Goal: Task Accomplishment & Management: Manage account settings

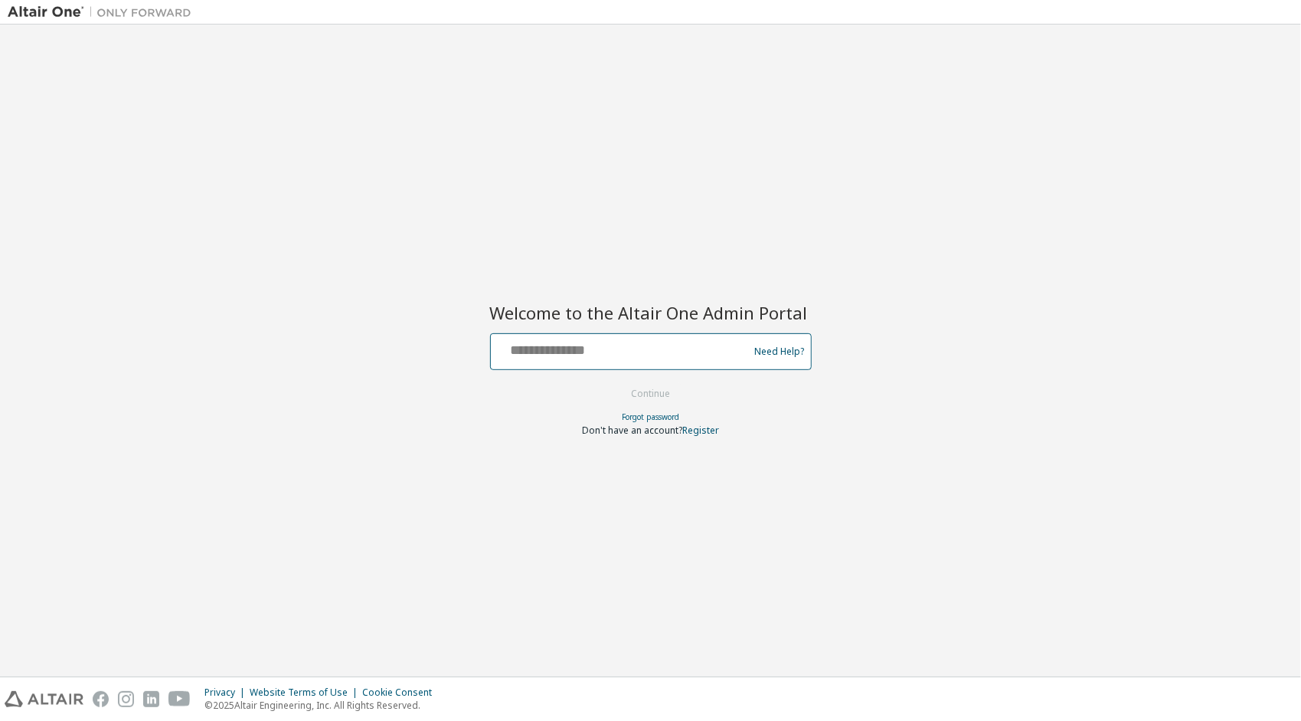
click at [599, 349] on input "text" at bounding box center [622, 348] width 250 height 22
type input "**********"
click at [647, 389] on button "Continue" at bounding box center [650, 393] width 71 height 23
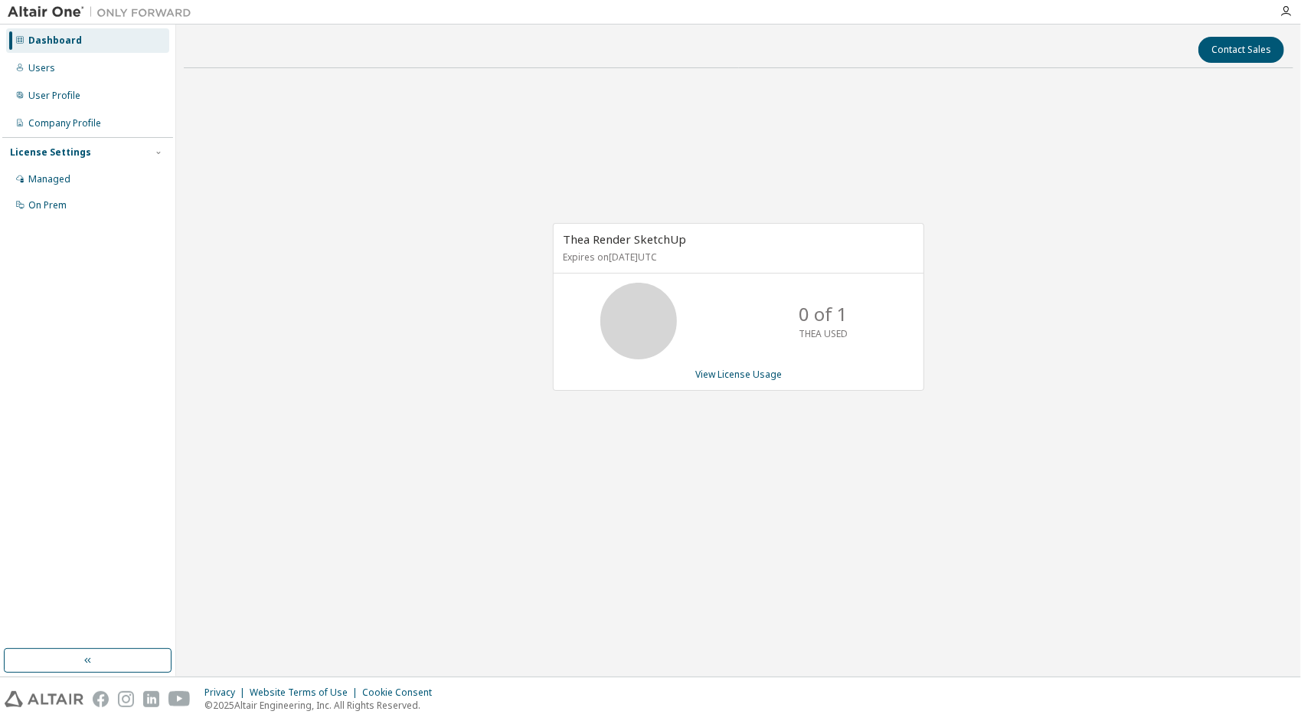
click at [691, 57] on div "Contact Sales" at bounding box center [738, 50] width 1091 height 26
click at [708, 368] on link "View License Usage" at bounding box center [738, 374] width 87 height 13
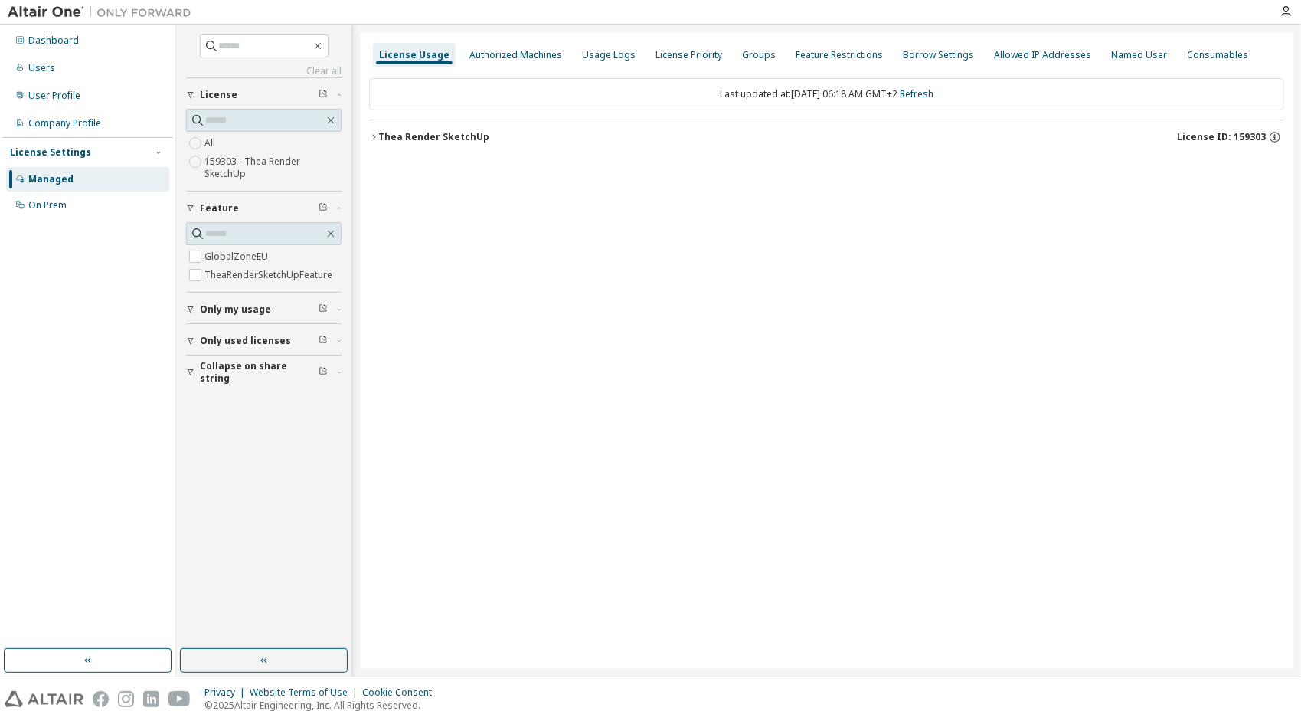
click at [450, 134] on div "Thea Render SketchUp" at bounding box center [433, 137] width 111 height 12
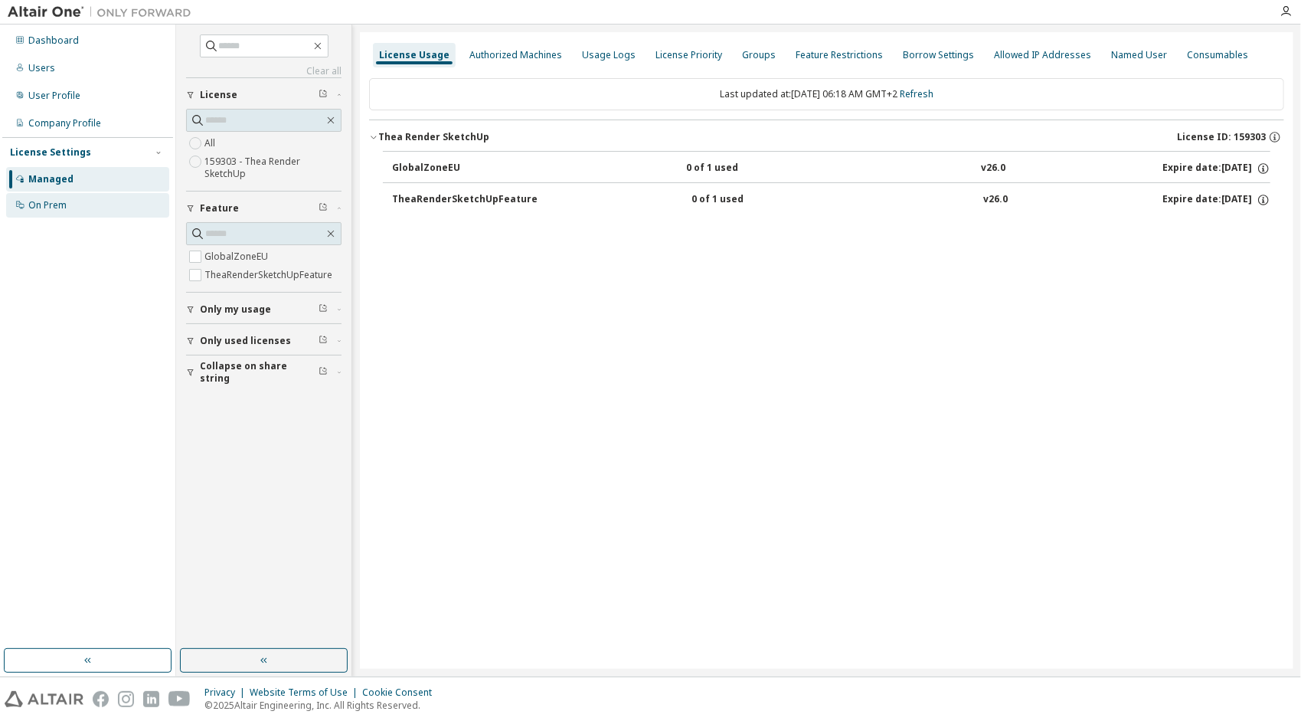
click at [65, 209] on div "On Prem" at bounding box center [47, 205] width 38 height 12
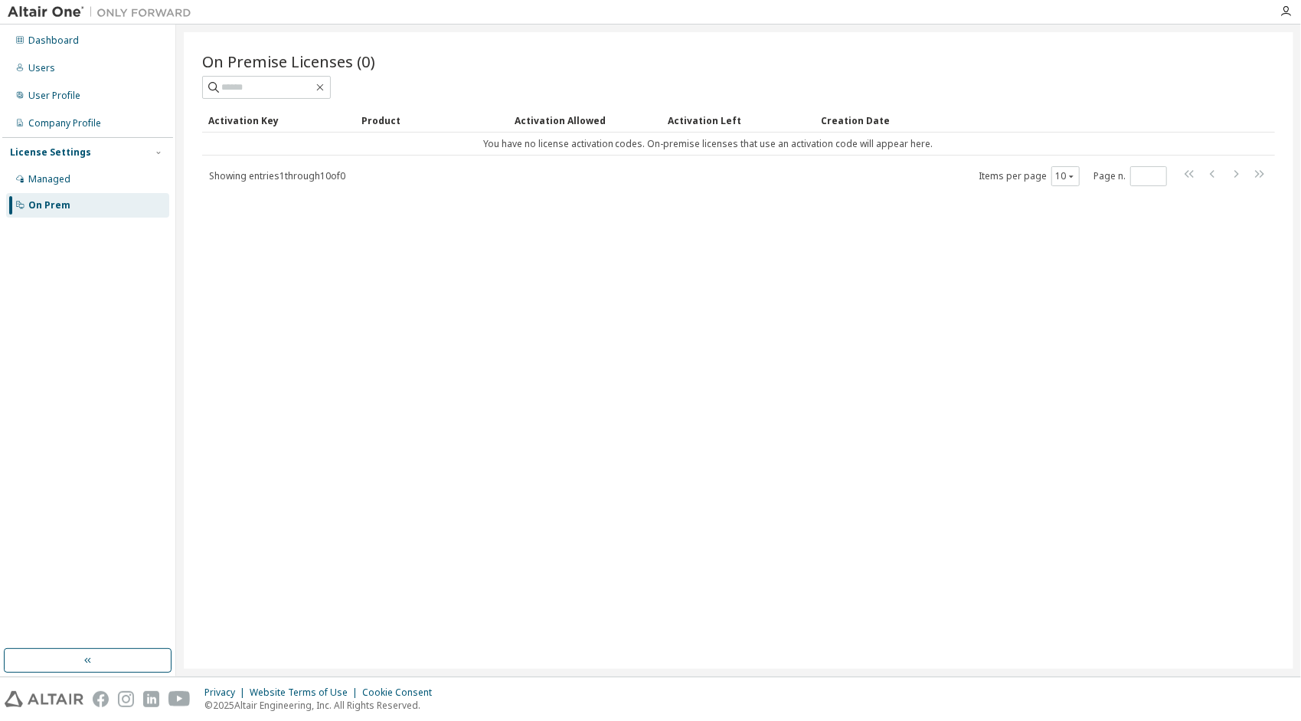
click at [328, 178] on span "Showing entries 1 through 10 of 0" at bounding box center [277, 175] width 136 height 13
drag, startPoint x: 328, startPoint y: 178, endPoint x: 297, endPoint y: 95, distance: 88.2
click at [297, 95] on span at bounding box center [266, 87] width 129 height 23
click at [80, 177] on div "Managed" at bounding box center [87, 179] width 163 height 25
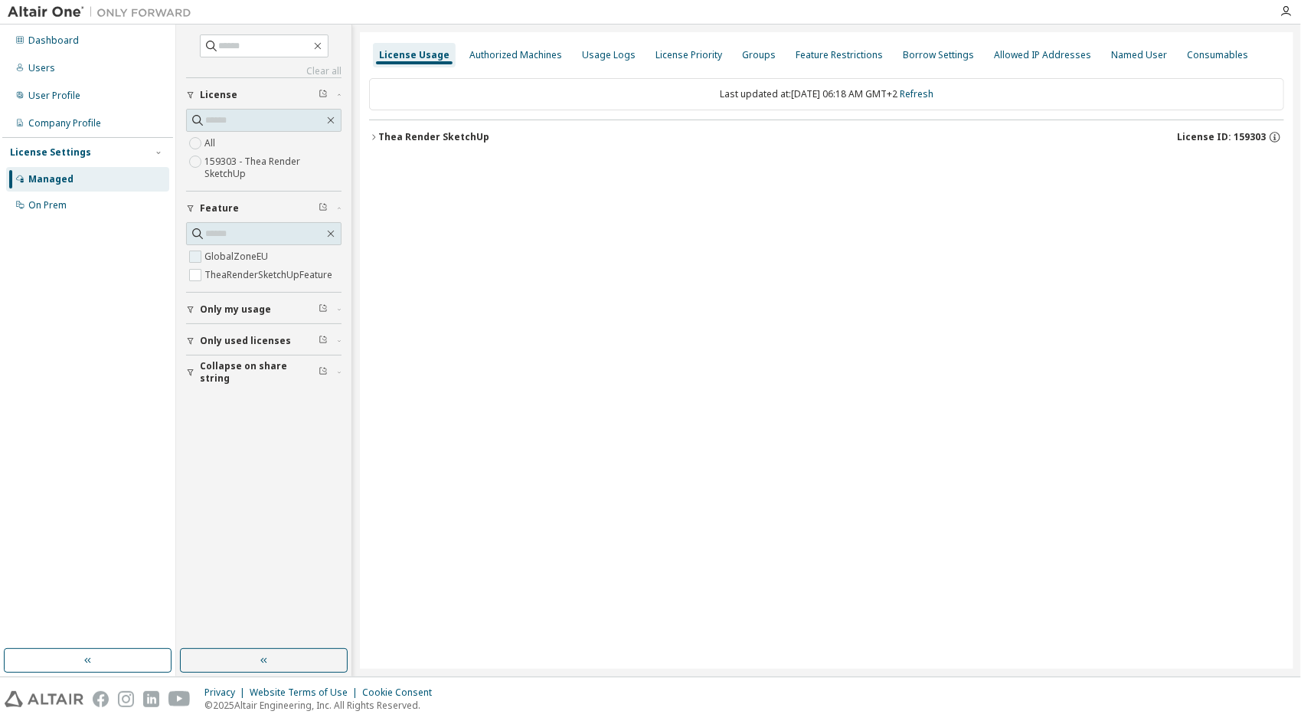
click at [227, 254] on label "GlobalZoneEU" at bounding box center [238, 256] width 67 height 18
click at [218, 270] on label "TheaRenderSketchUpFeature" at bounding box center [270, 275] width 131 height 18
click at [1264, 142] on span "License ID: 159303" at bounding box center [1221, 137] width 89 height 12
click at [1266, 197] on icon "button" at bounding box center [1264, 200] width 14 height 14
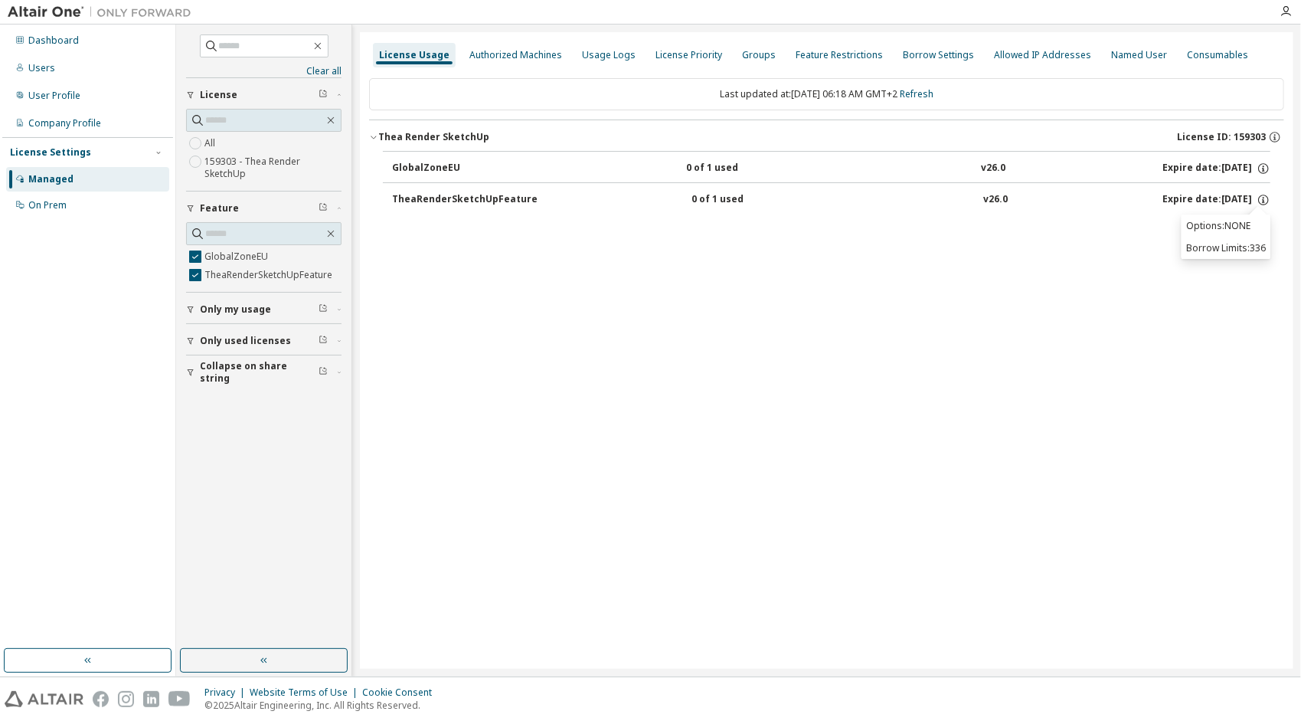
click at [1229, 221] on p "Options: NONE" at bounding box center [1226, 225] width 80 height 13
drag, startPoint x: 1229, startPoint y: 221, endPoint x: 1010, endPoint y: 201, distance: 220.7
click at [1010, 201] on div "TheaRenderSketchUpFeature 0 of 1 used v26.0 Expire date: [DATE]" at bounding box center [831, 200] width 879 height 14
click at [985, 201] on div "v26.0" at bounding box center [996, 200] width 25 height 14
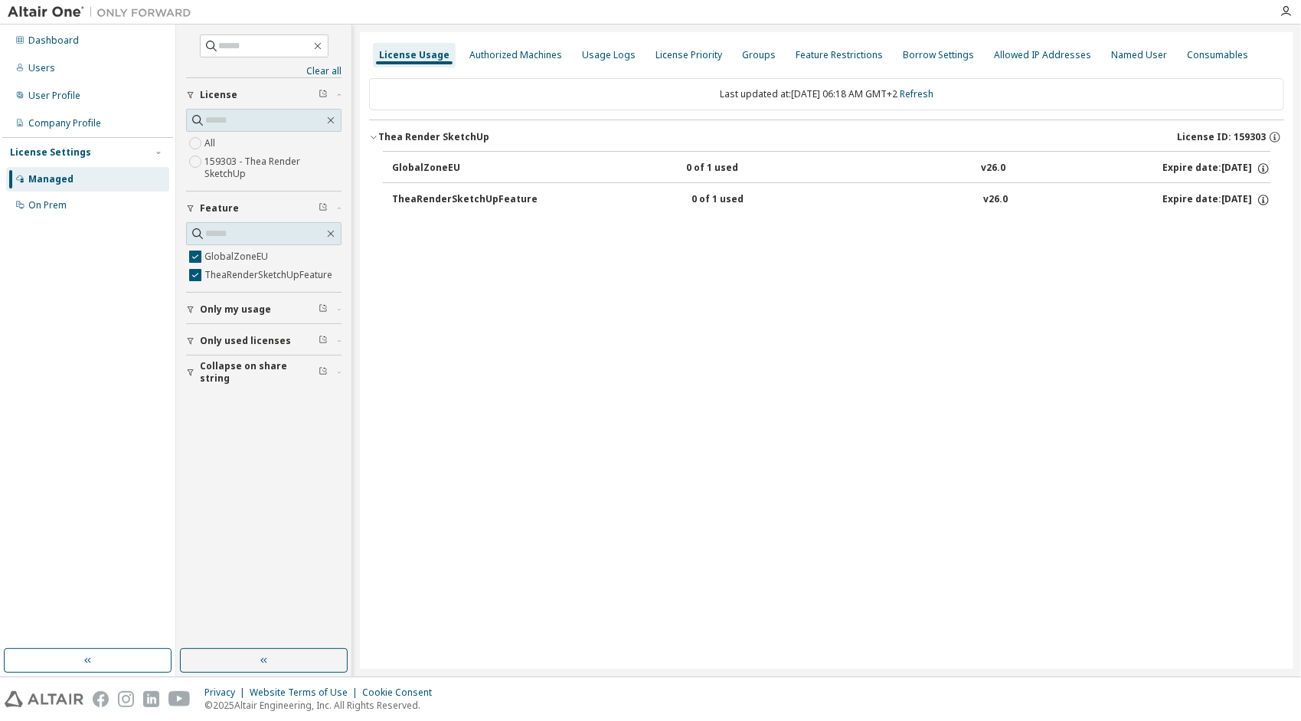
click at [698, 195] on div "0 of 1 used" at bounding box center [761, 200] width 138 height 14
click at [533, 198] on div "TheaRenderSketchUpFeature 0 of 1 used v26.0 Expire date: [DATE]" at bounding box center [831, 200] width 879 height 14
click at [484, 199] on div "TheaRenderSketchUpFeature" at bounding box center [465, 200] width 146 height 14
click at [510, 57] on div "Authorized Machines" at bounding box center [516, 55] width 93 height 12
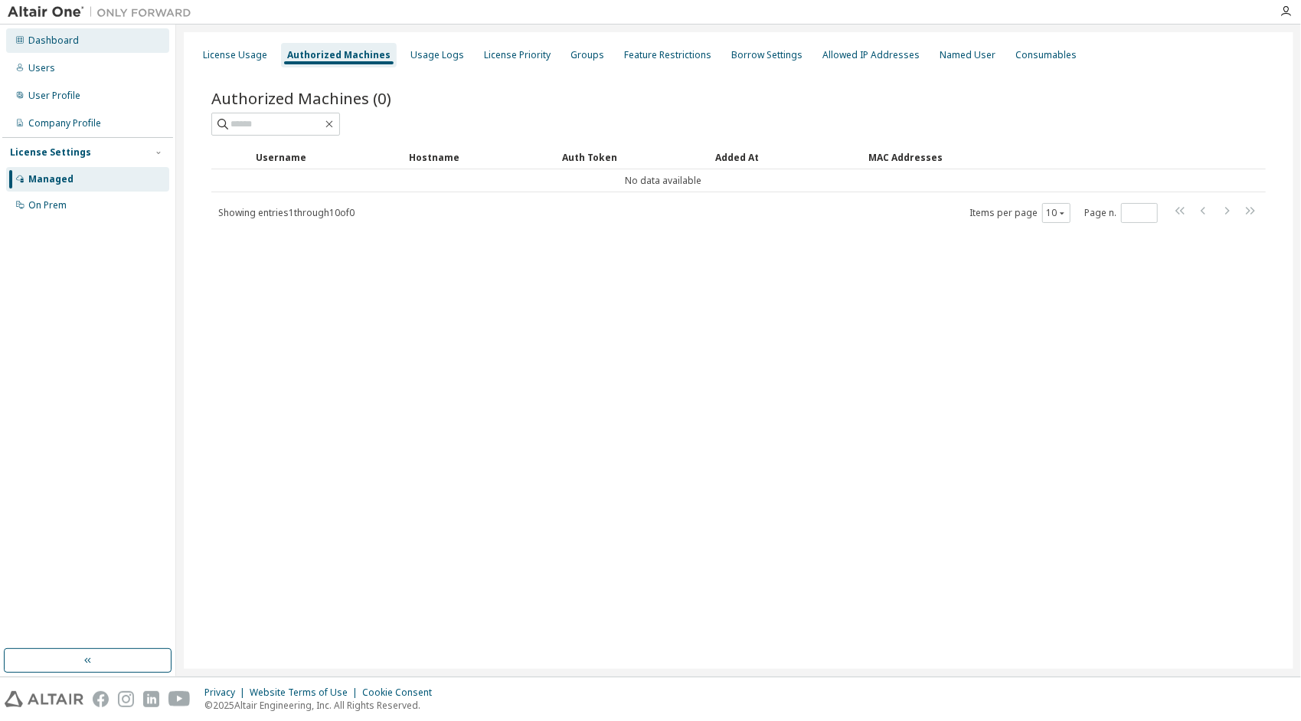
click at [24, 41] on icon at bounding box center [19, 39] width 9 height 9
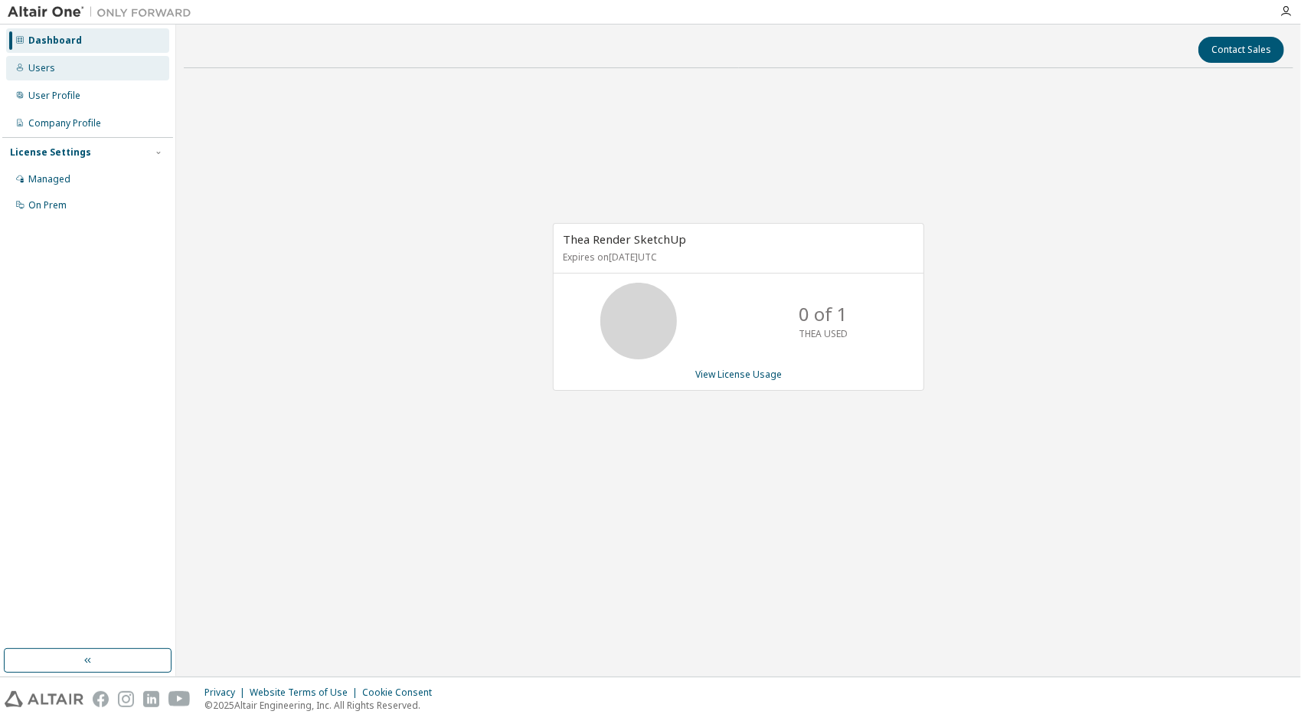
click at [40, 72] on div "Users" at bounding box center [41, 68] width 27 height 12
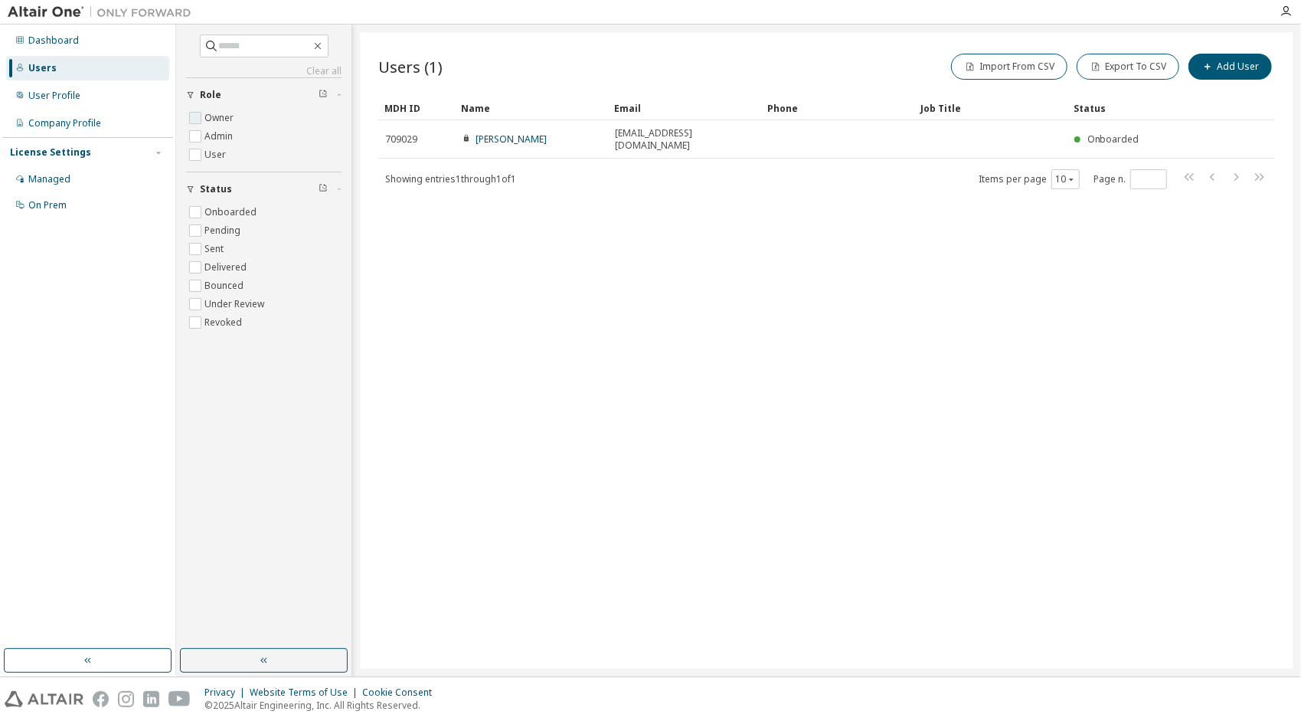
click at [211, 116] on label "Owner" at bounding box center [221, 118] width 32 height 18
click at [206, 132] on label "Admin" at bounding box center [220, 136] width 31 height 18
drag, startPoint x: 217, startPoint y: 150, endPoint x: 212, endPoint y: 160, distance: 11.0
click at [217, 152] on label "User" at bounding box center [217, 155] width 25 height 18
click at [205, 210] on span "Onboarded" at bounding box center [263, 212] width 155 height 18
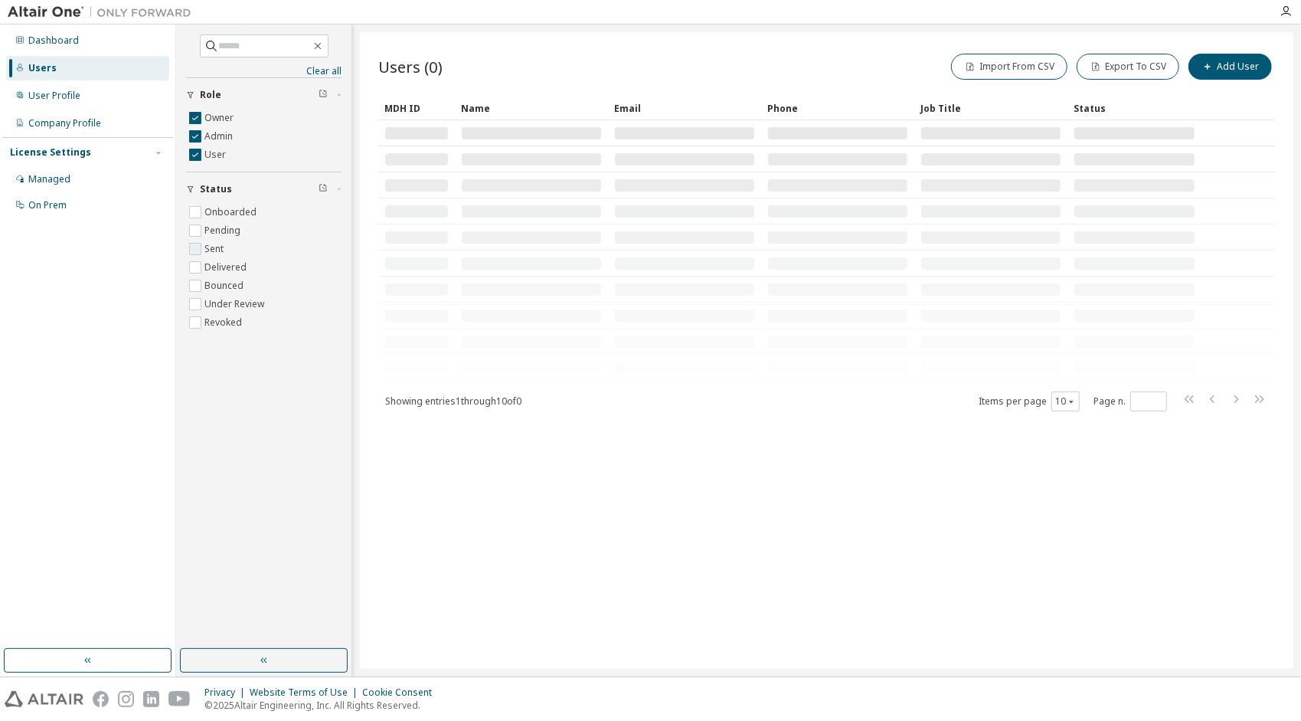
click at [210, 240] on label "Sent" at bounding box center [216, 249] width 22 height 18
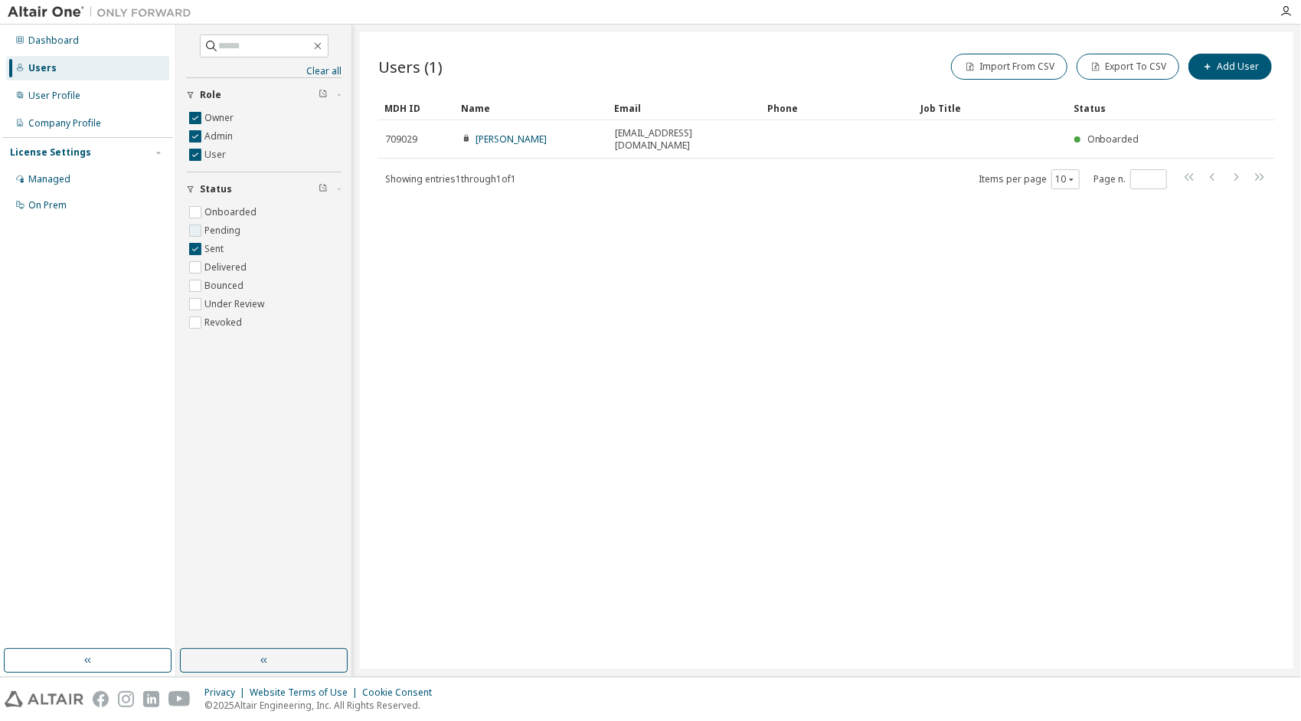
click at [215, 234] on label "Pending" at bounding box center [224, 230] width 39 height 18
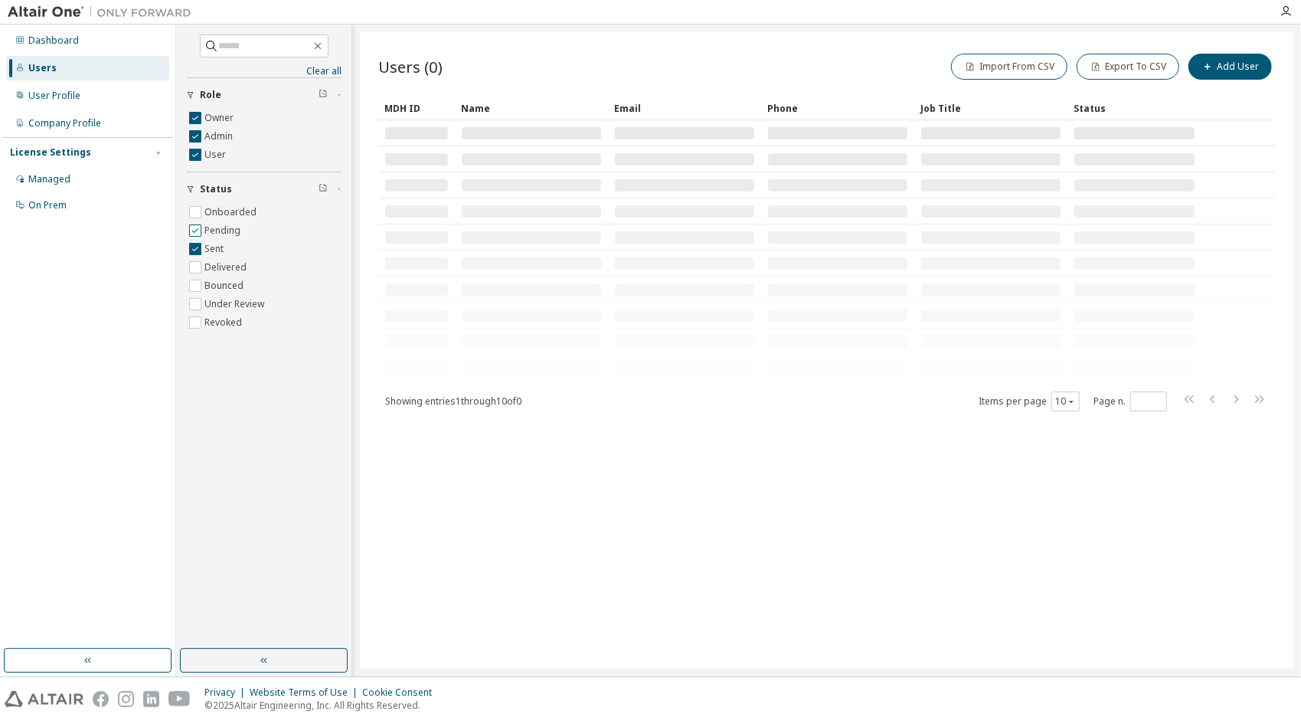
click at [214, 225] on label "Pending" at bounding box center [224, 230] width 39 height 18
click at [211, 211] on label "Onboarded" at bounding box center [232, 212] width 55 height 18
click at [207, 218] on label "Onboarded" at bounding box center [232, 212] width 55 height 18
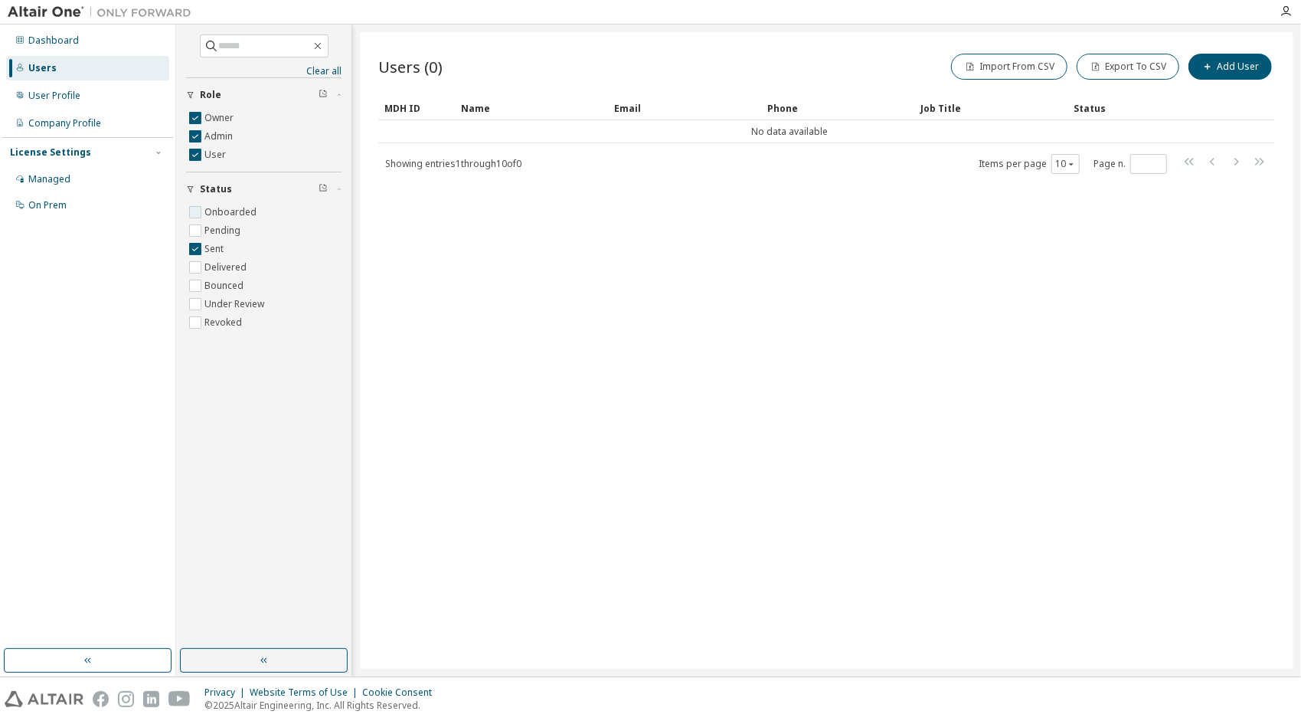
click at [208, 214] on label "Onboarded" at bounding box center [232, 212] width 55 height 18
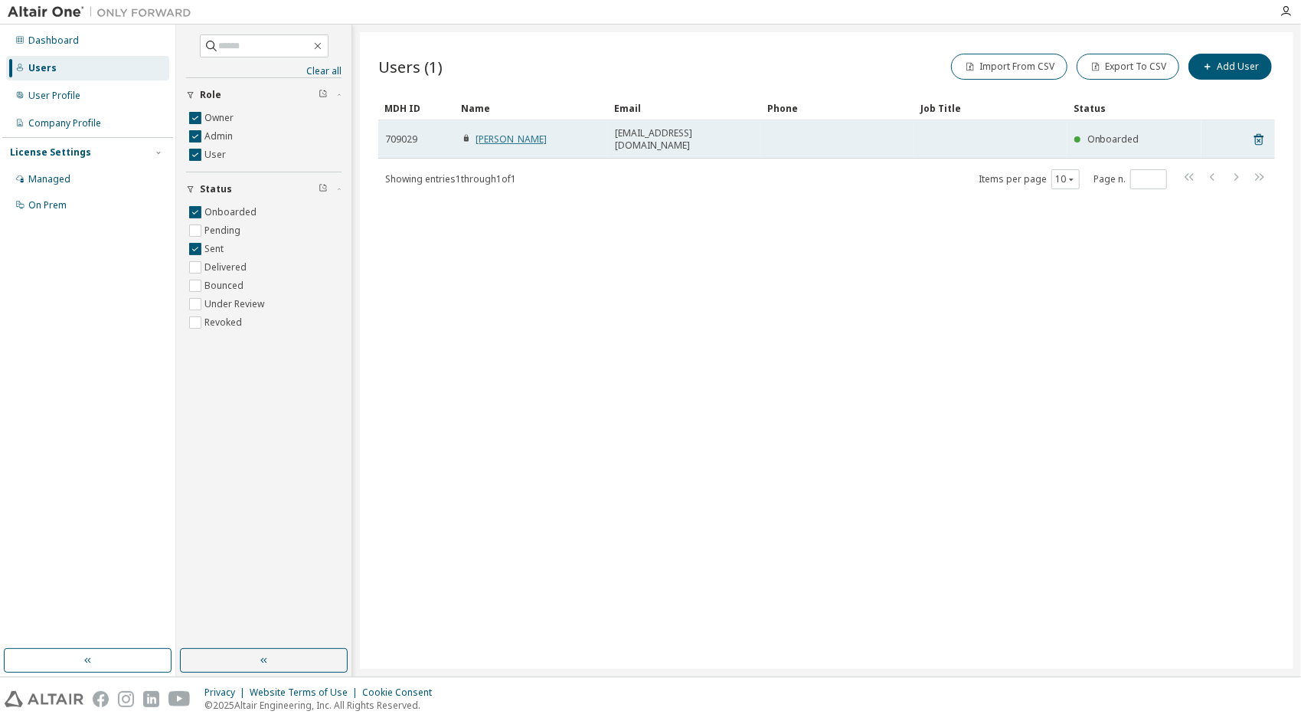
click at [532, 136] on link "[PERSON_NAME]" at bounding box center [511, 139] width 71 height 13
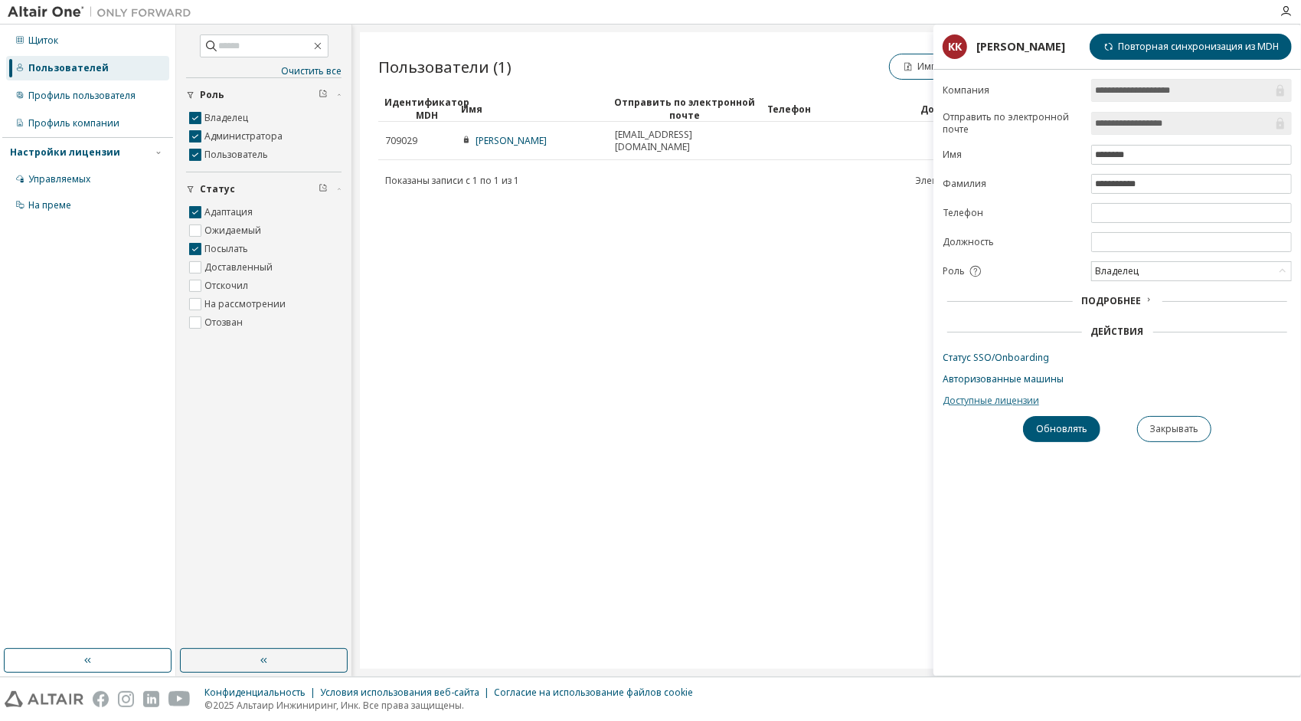
click at [1002, 399] on link "Доступные лицензии" at bounding box center [1117, 400] width 349 height 12
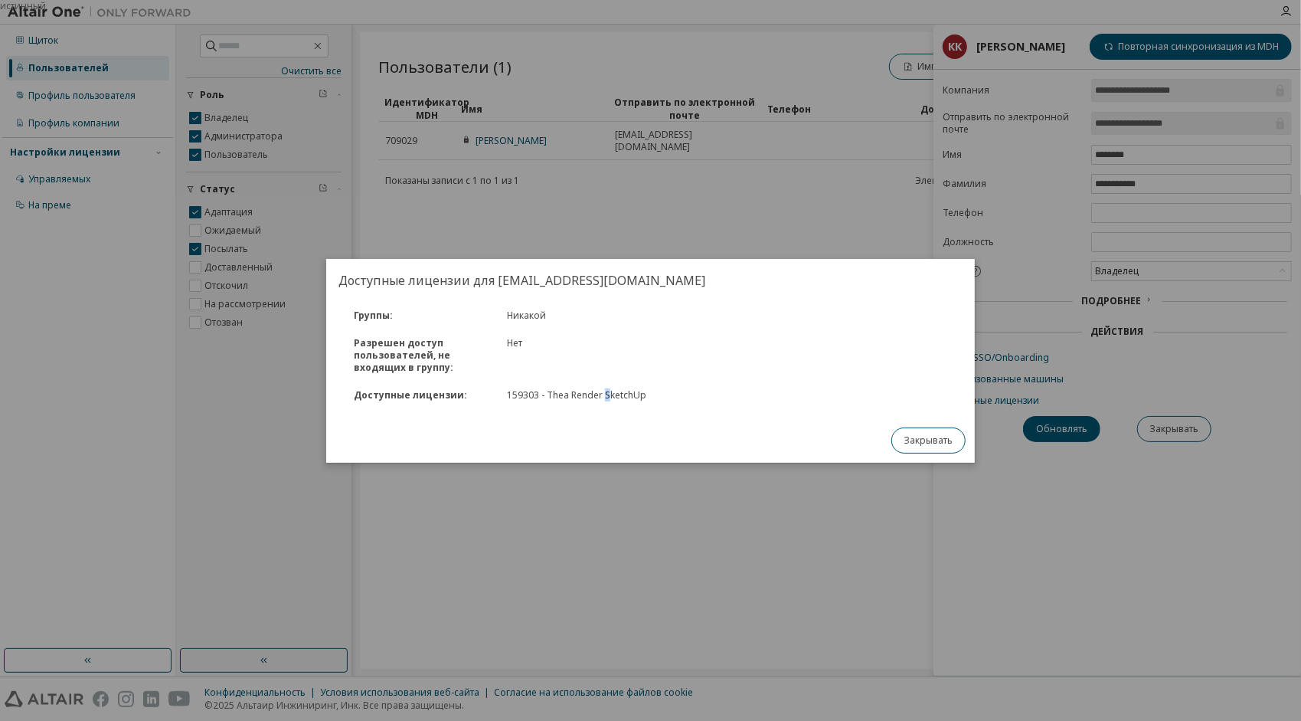
click at [607, 393] on div "159303 - Thea Render SketchUp" at bounding box center [612, 395] width 211 height 12
click at [950, 433] on button "Закрывать" at bounding box center [929, 440] width 74 height 26
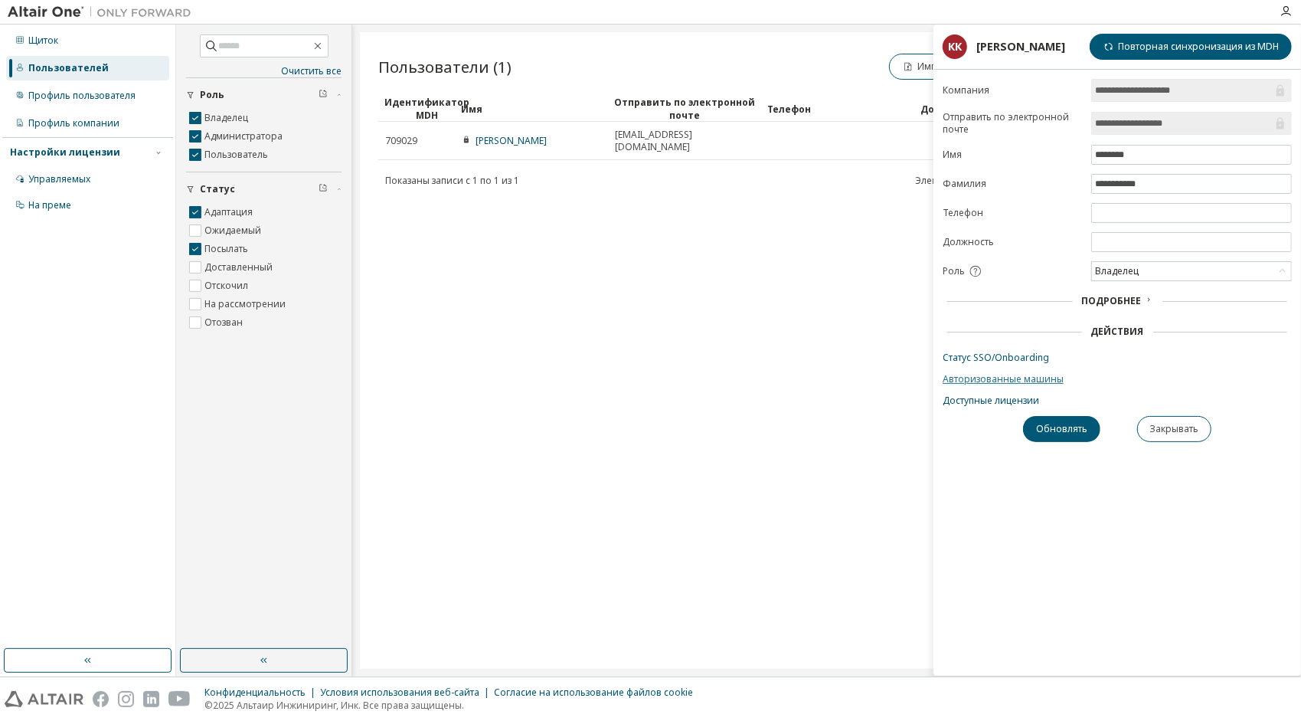
click at [1038, 375] on link "Авторизованные машины" at bounding box center [1117, 379] width 349 height 12
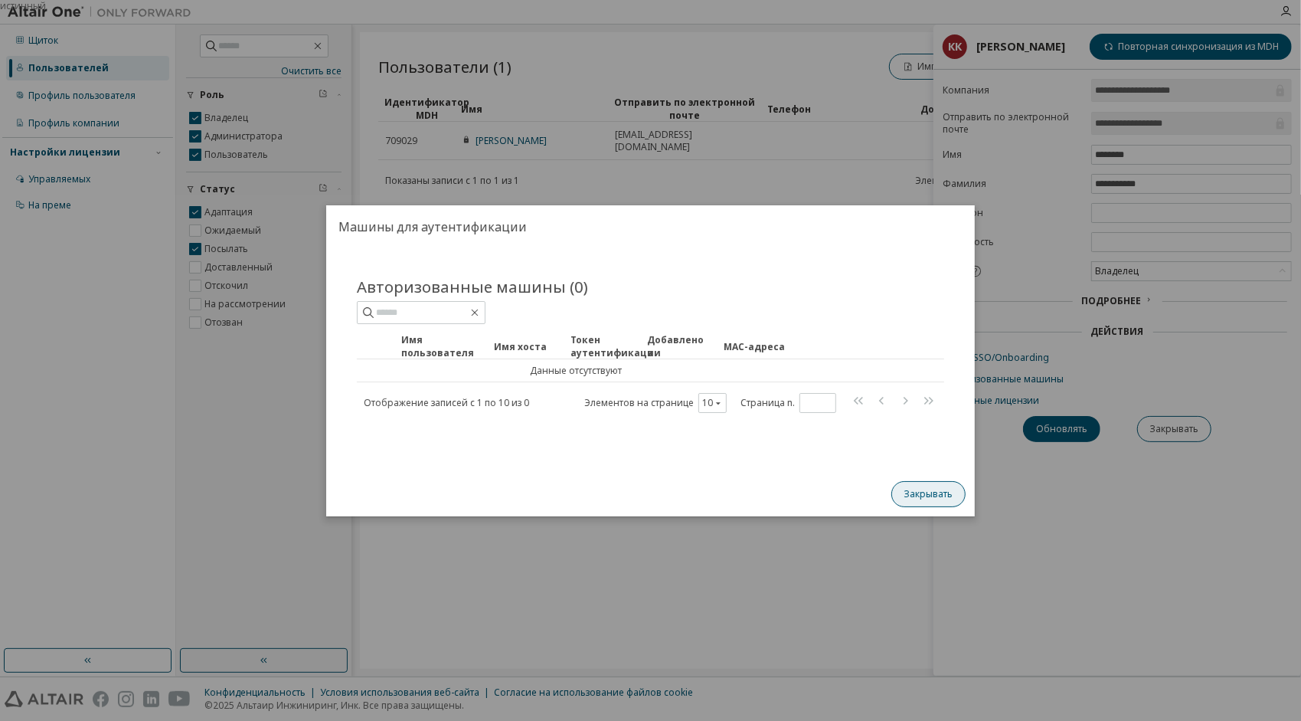
click at [920, 489] on button "Закрывать" at bounding box center [929, 494] width 74 height 26
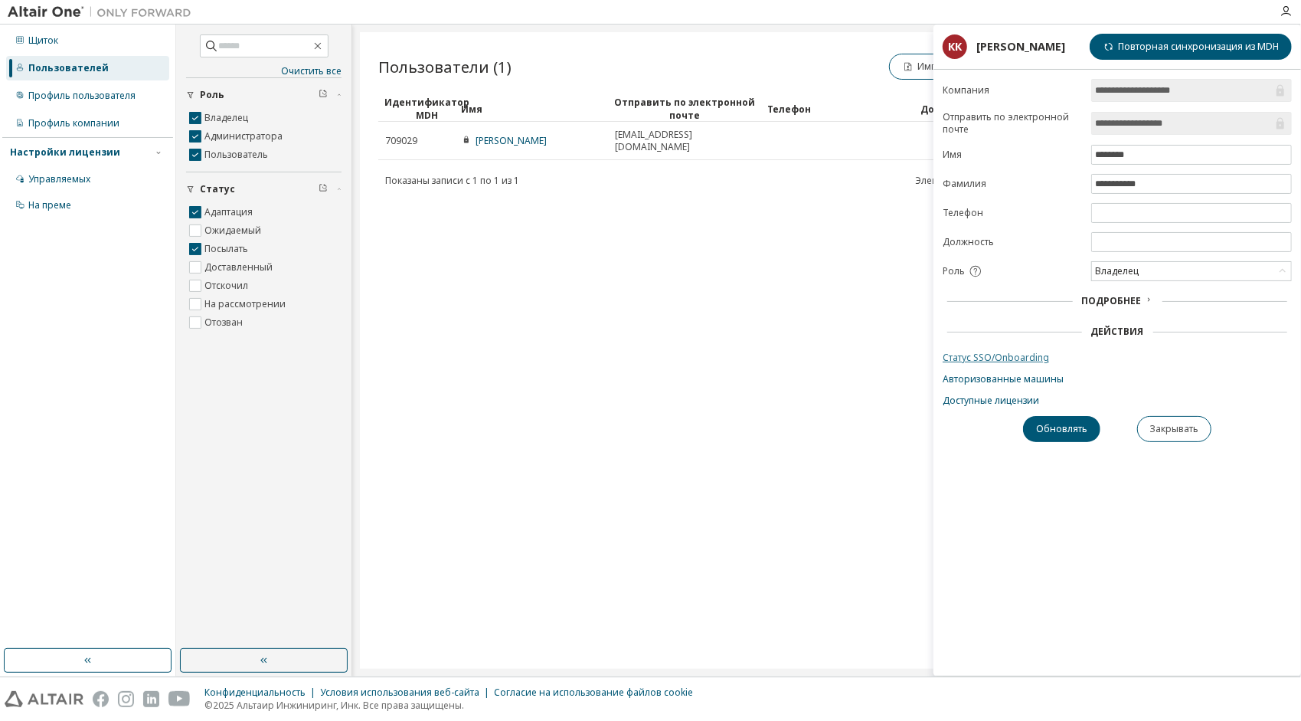
click at [983, 353] on link "Статус SSO/Onboarding" at bounding box center [1117, 358] width 349 height 12
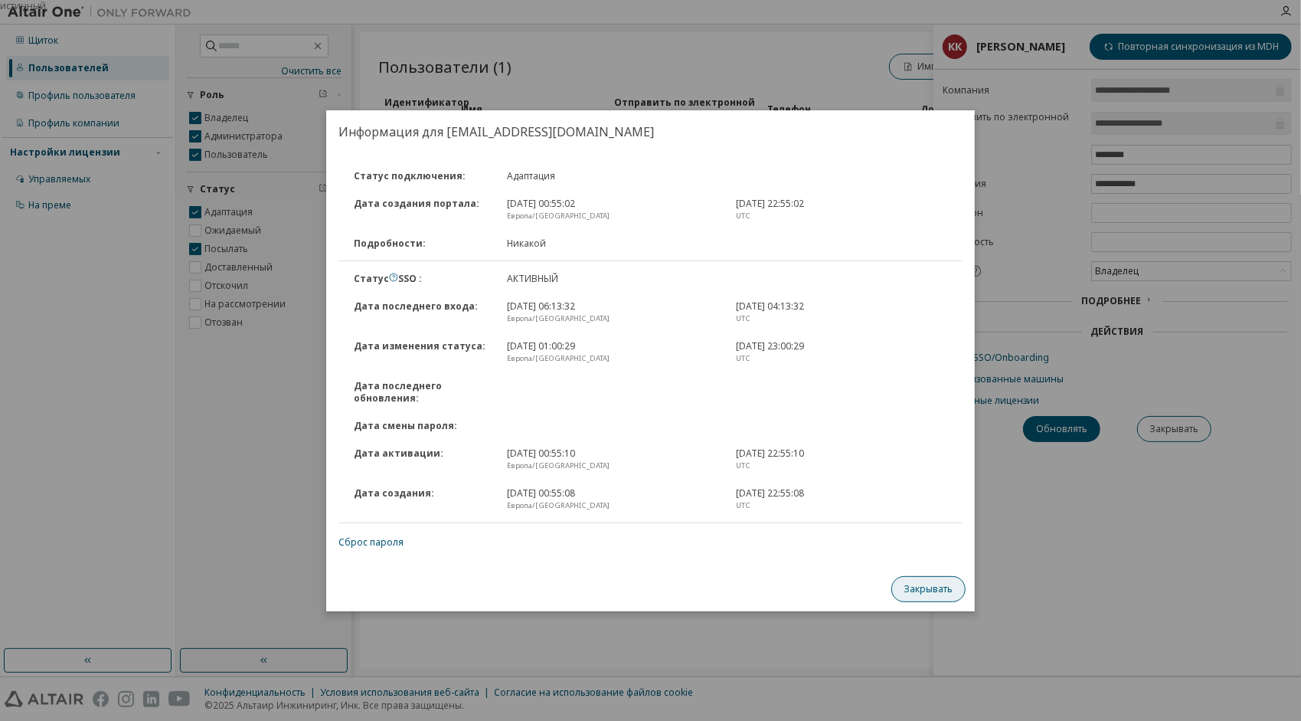
click at [938, 587] on button "Закрывать" at bounding box center [929, 589] width 74 height 26
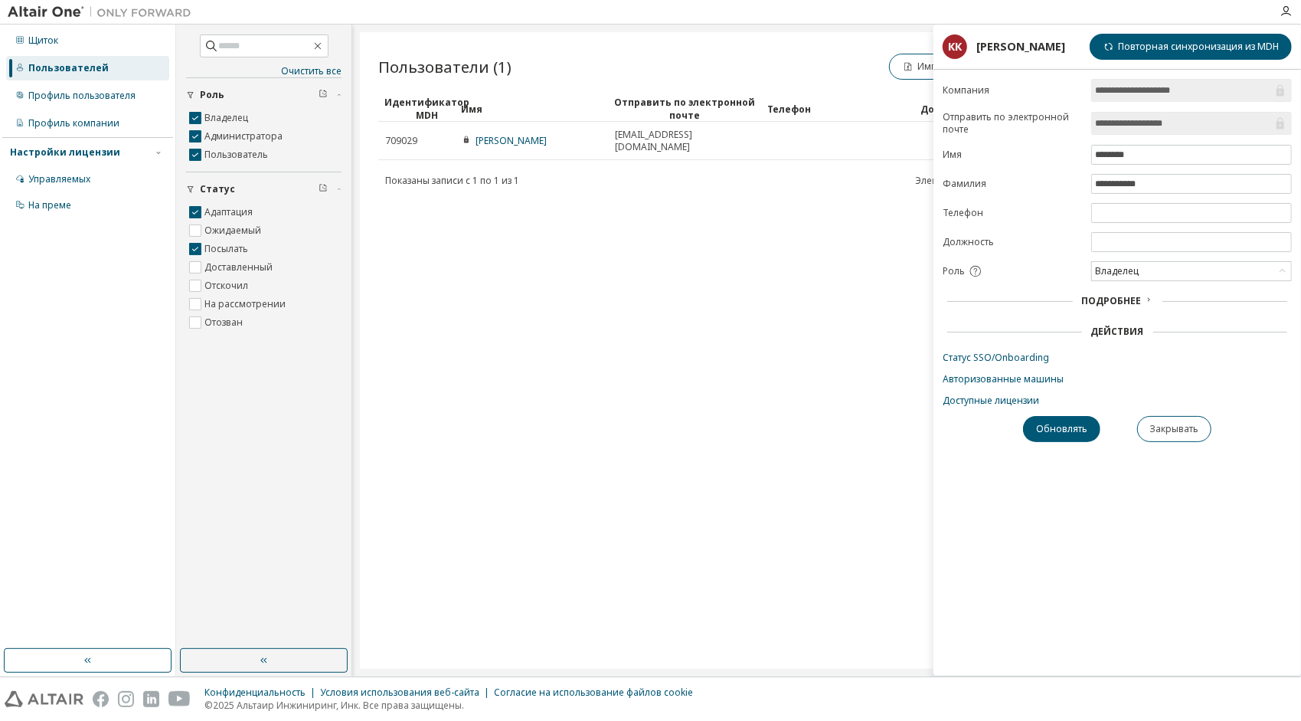
click at [1028, 48] on div "[PERSON_NAME]" at bounding box center [1021, 47] width 89 height 12
click at [745, 244] on div "Пользователи (1) Импорт из CSV Экспорт в CSV Добавить пользователя Clear Load S…" at bounding box center [827, 350] width 934 height 636
click at [797, 241] on div "Пользователи (1) Импорт из CSV Экспорт в CSV Добавить пользователя Clear Load S…" at bounding box center [827, 350] width 934 height 636
click at [881, 204] on div "Пользователи (1) Импорт из CSV Экспорт в CSV Добавить пользователя Clear Load S…" at bounding box center [827, 350] width 934 height 636
click at [828, 64] on div "Импорт из CSV Экспорт в CSV Добавить пользователя" at bounding box center [1051, 67] width 449 height 32
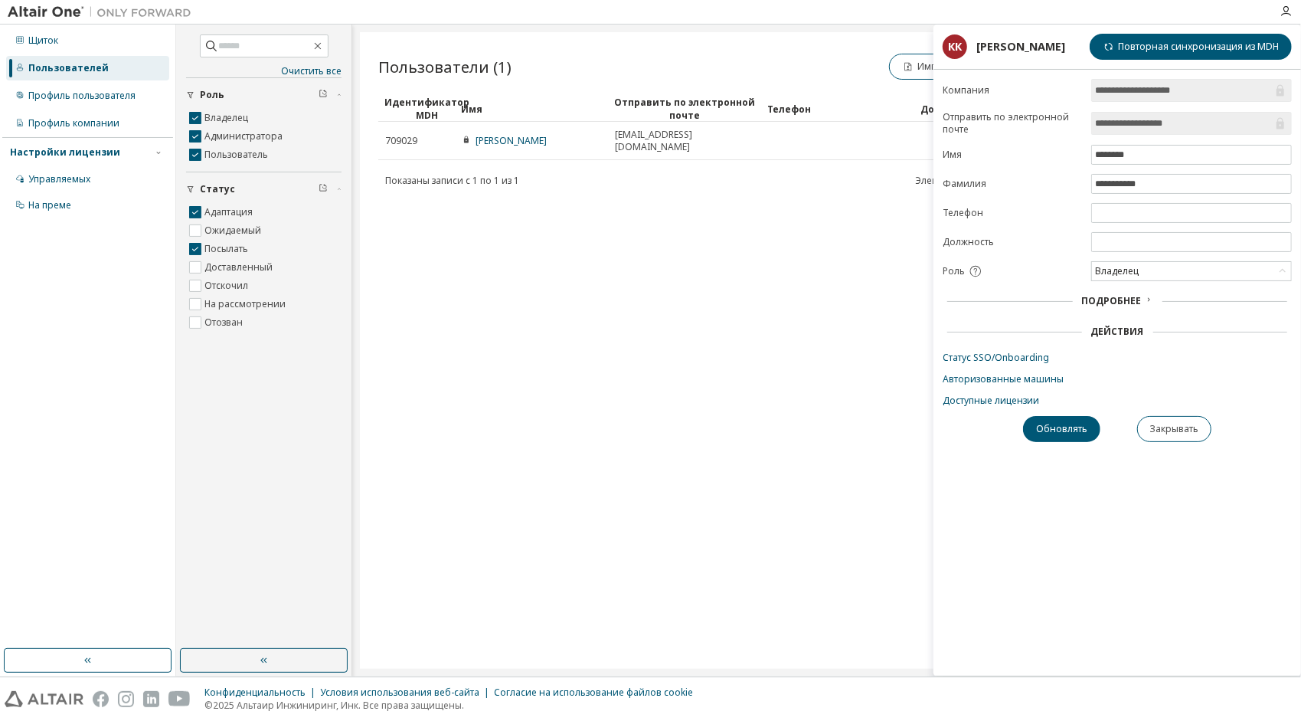
click at [570, 97] on div "Имя" at bounding box center [531, 109] width 141 height 25
click at [567, 84] on div "Пользователи (1) Импорт из CSV Экспорт в CSV Добавить пользователя" at bounding box center [826, 69] width 897 height 36
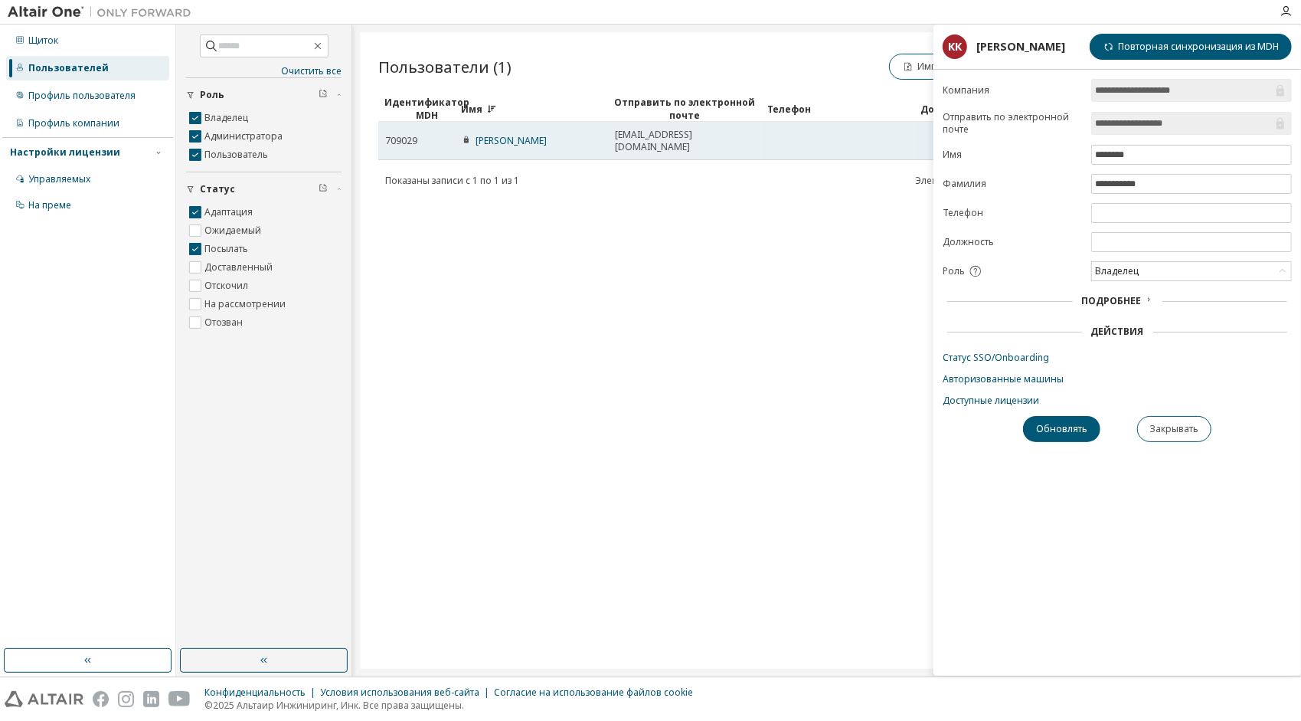
click at [653, 136] on span "[EMAIL_ADDRESS][DOMAIN_NAME]" at bounding box center [684, 141] width 139 height 25
click at [493, 137] on link "[PERSON_NAME]" at bounding box center [511, 140] width 71 height 13
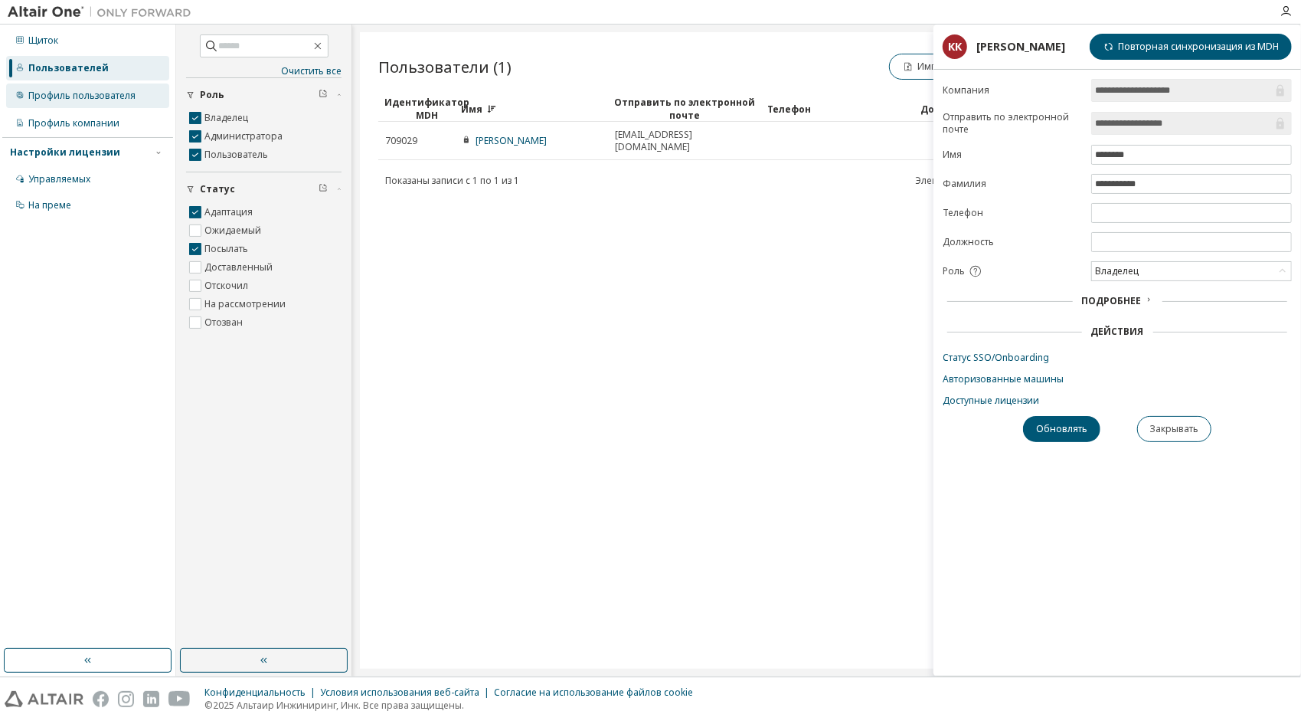
click at [98, 101] on div "Профиль пользователя" at bounding box center [81, 96] width 107 height 12
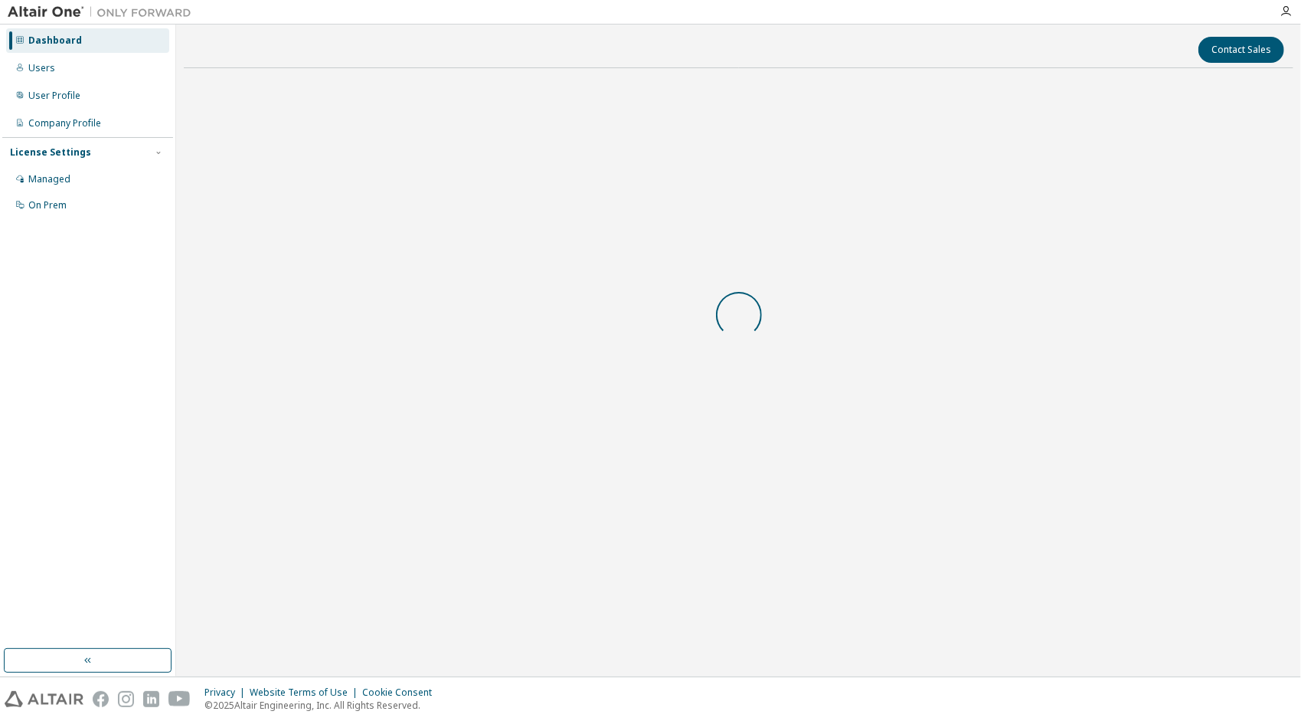
click at [590, 643] on div "Contact Sales" at bounding box center [739, 350] width 1110 height 636
